Goal: Information Seeking & Learning: Learn about a topic

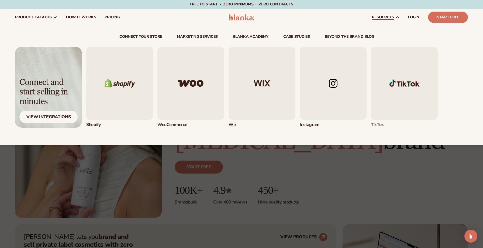
click at [204, 39] on link "Marketing services" at bounding box center [197, 37] width 41 height 5
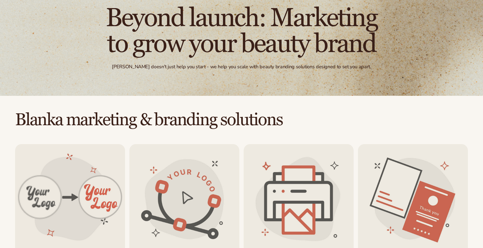
scroll to position [144, 0]
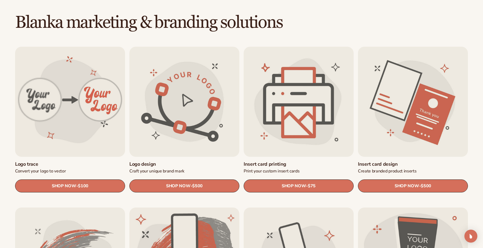
click at [305, 161] on link "Insert card printing" at bounding box center [299, 164] width 110 height 6
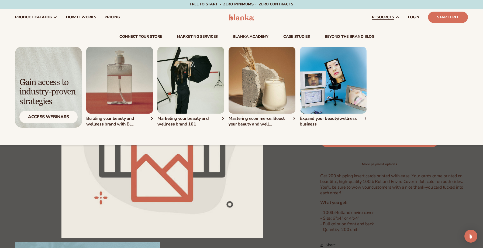
click at [205, 35] on link "Marketing services" at bounding box center [197, 37] width 41 height 5
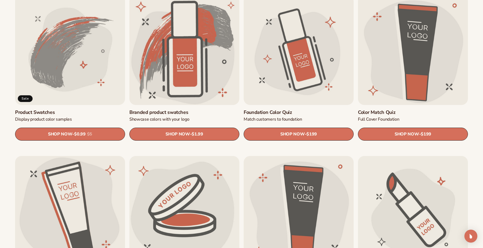
scroll to position [413, 0]
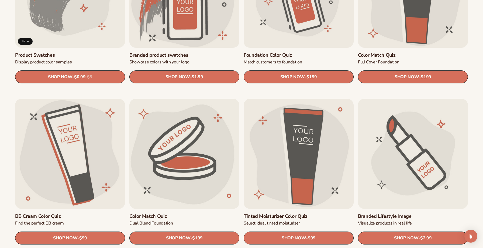
click at [72, 52] on link "Product Swatches" at bounding box center [70, 55] width 110 height 6
